Goal: Information Seeking & Learning: Learn about a topic

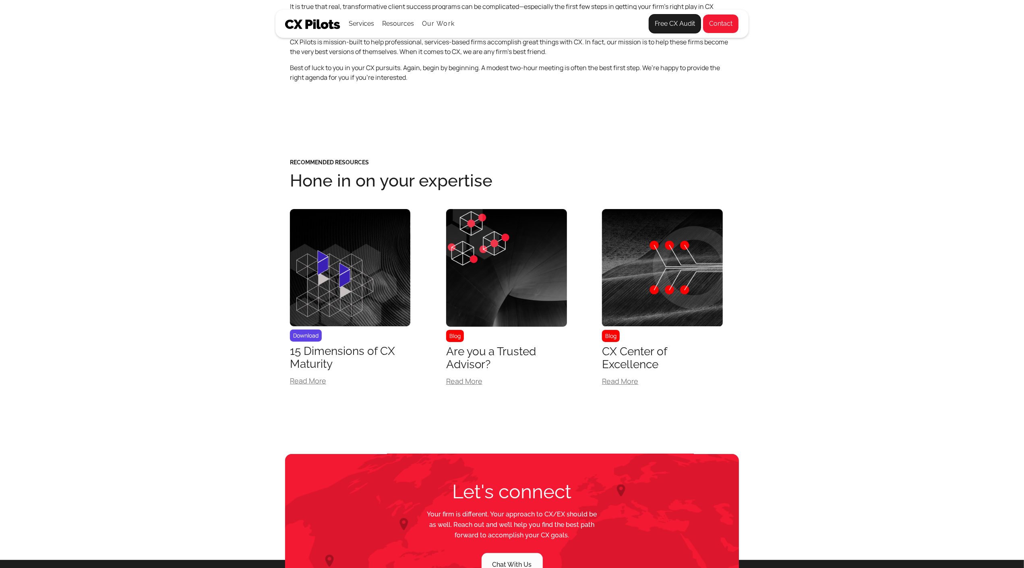
scroll to position [3022, 0]
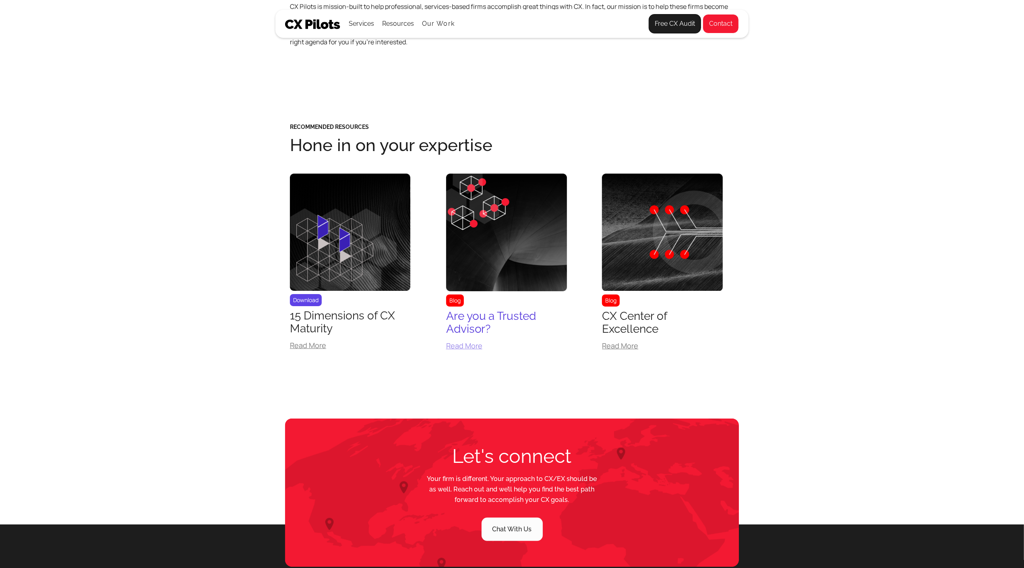
click at [481, 330] on div "Are you a Trusted Advisor?" at bounding box center [506, 323] width 121 height 26
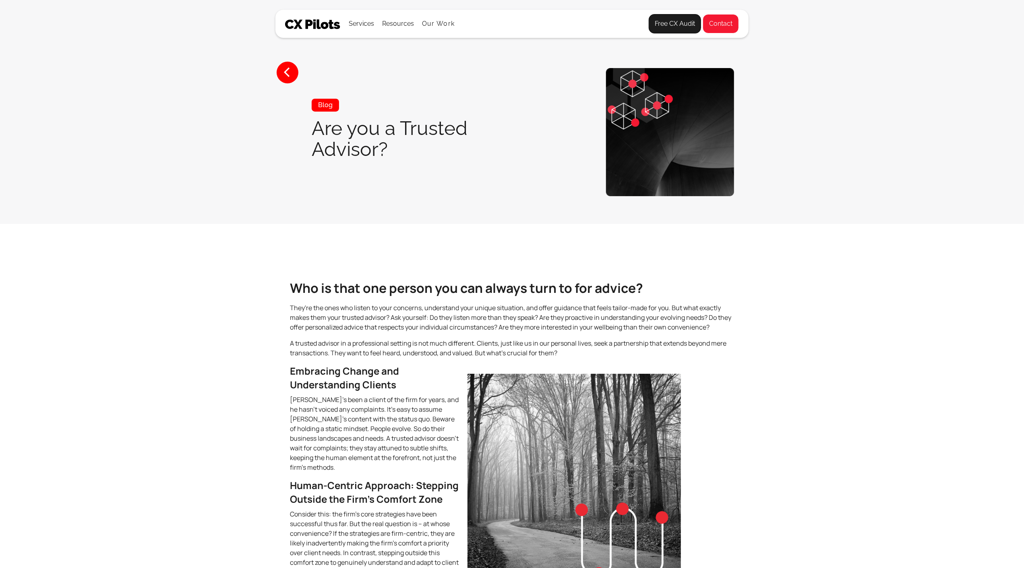
click at [481, 330] on p "They're the ones who listen to your concerns, understand your unique situation,…" at bounding box center [512, 317] width 444 height 29
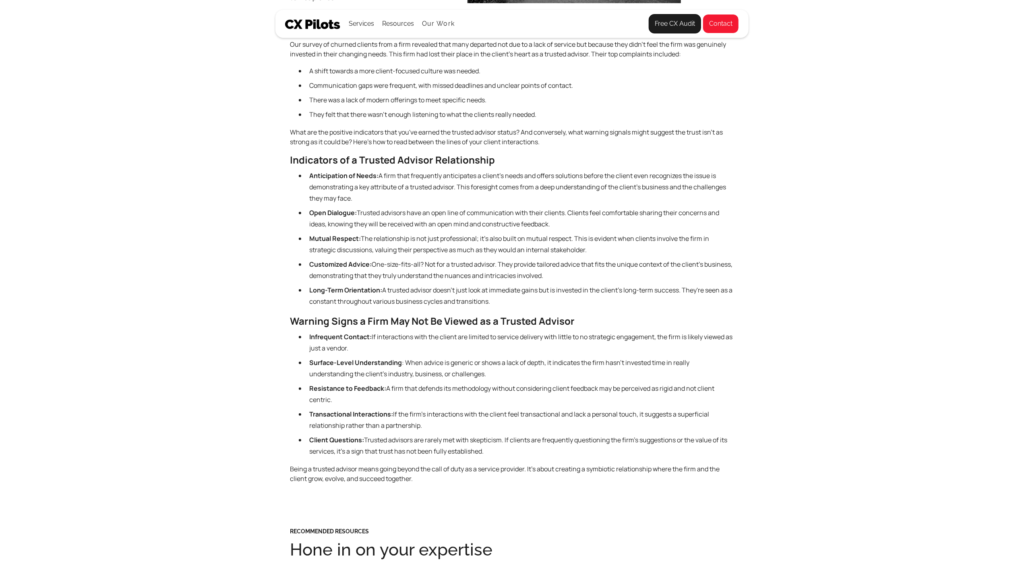
scroll to position [567, 0]
